Goal: Find specific page/section: Find specific page/section

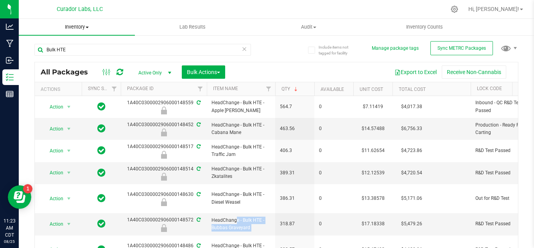
scroll to position [84, 0]
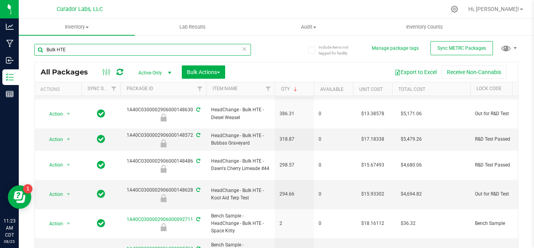
click at [83, 46] on input "Bulk HTE" at bounding box center [142, 50] width 217 height 12
click at [83, 46] on input "straw" at bounding box center [142, 50] width 217 height 12
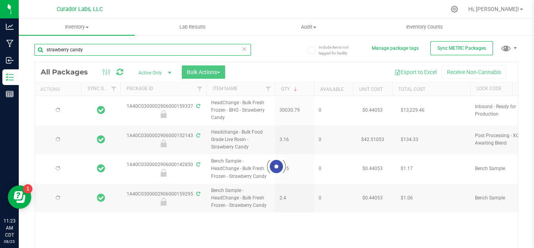
scroll to position [0, 0]
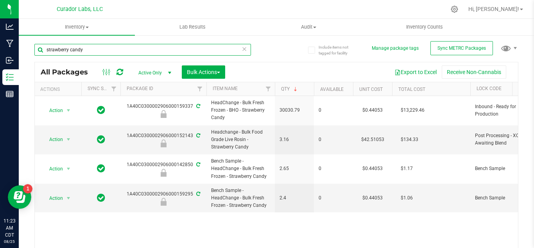
type input "strawberry candy"
click at [283, 108] on span "30030.79" at bounding box center [295, 109] width 30 height 7
copy span "30030.79"
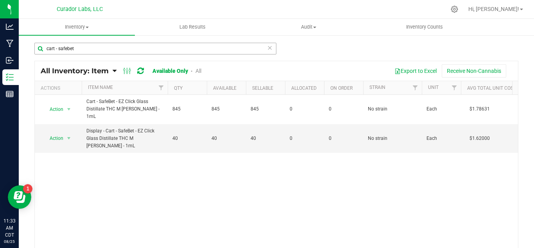
click at [78, 46] on input "cart - safebet" at bounding box center [155, 49] width 242 height 12
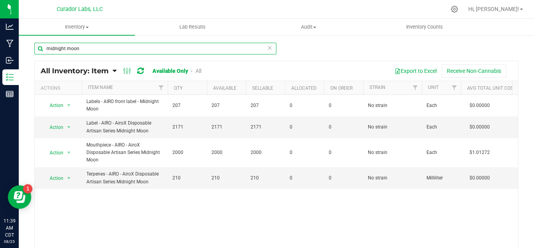
click at [81, 46] on input "midnight moon" at bounding box center [155, 49] width 242 height 12
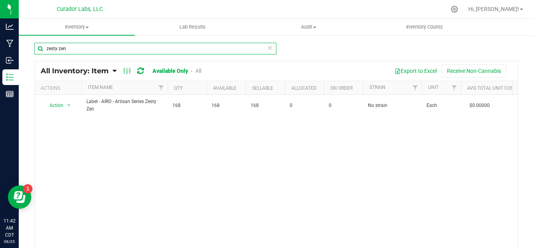
click at [72, 46] on input "zesty zen" at bounding box center [155, 49] width 242 height 12
type input "a"
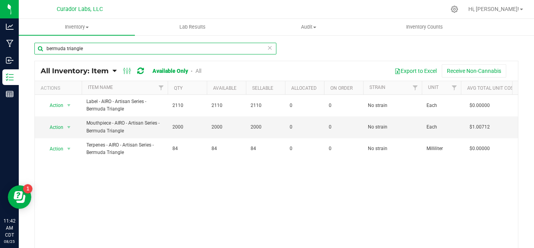
click at [87, 45] on input "bermuda triangle" at bounding box center [155, 49] width 242 height 12
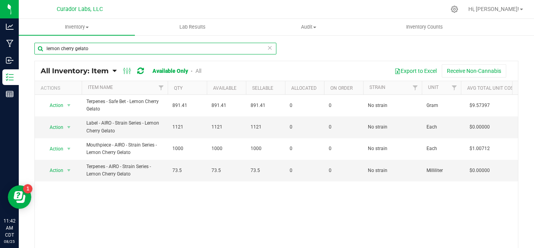
type input "lemon cherry gelato"
